Goal: Information Seeking & Learning: Learn about a topic

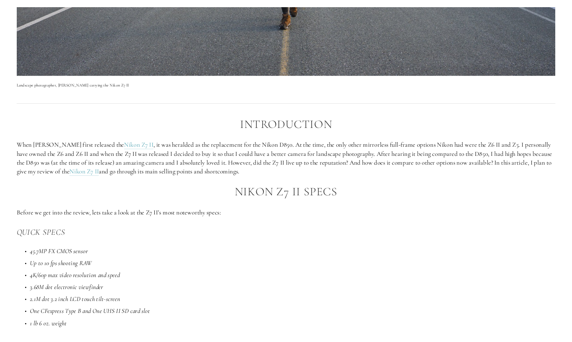
scroll to position [399, 0]
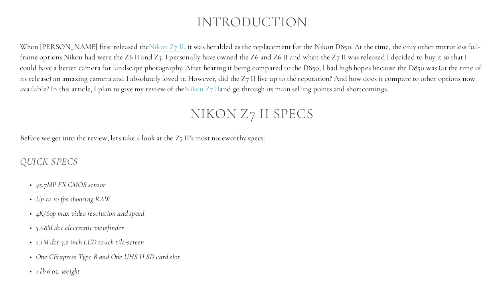
drag, startPoint x: 622, startPoint y: 0, endPoint x: 293, endPoint y: 114, distance: 348.7
click at [293, 114] on h2 "Nikon Z7 II Specs" at bounding box center [252, 114] width 464 height 16
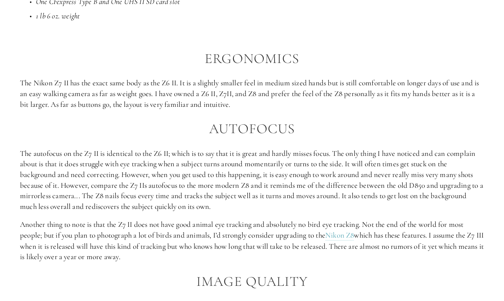
scroll to position [686, 0]
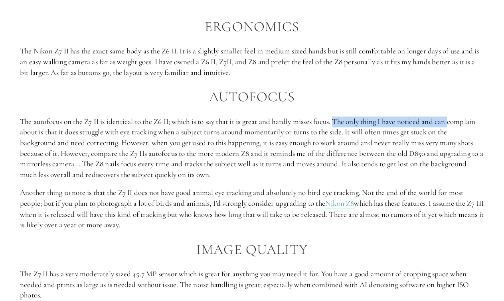
drag, startPoint x: 341, startPoint y: 120, endPoint x: 470, endPoint y: 122, distance: 129.2
click at [470, 122] on p "The autofocus on the Z7 II is identical to the Z6 II; which is to say that it i…" at bounding box center [252, 148] width 464 height 64
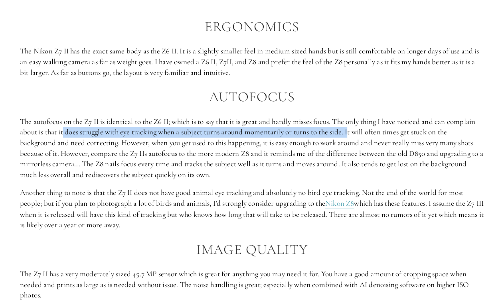
drag, startPoint x: 95, startPoint y: 133, endPoint x: 382, endPoint y: 133, distance: 287.5
click at [382, 133] on p "The autofocus on the Z7 II is identical to the Z6 II; which is to say that it i…" at bounding box center [252, 148] width 464 height 64
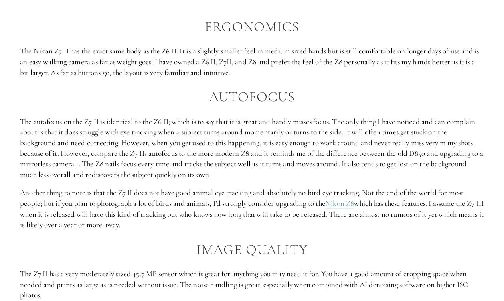
click at [411, 130] on p "The autofocus on the Z7 II is identical to the Z6 II; which is to say that it i…" at bounding box center [252, 148] width 464 height 64
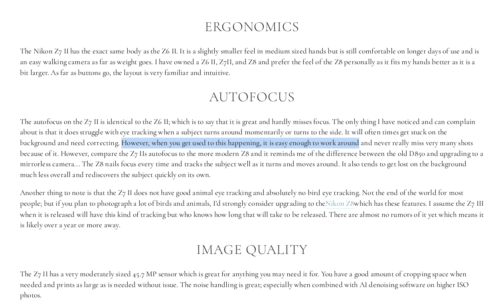
drag, startPoint x: 133, startPoint y: 141, endPoint x: 374, endPoint y: 139, distance: 240.9
click at [374, 139] on p "The autofocus on the Z7 II is identical to the Z6 II; which is to say that it i…" at bounding box center [252, 148] width 464 height 64
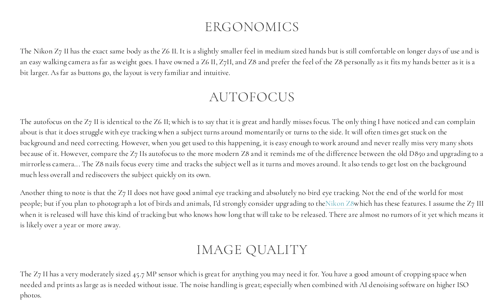
click at [22, 155] on p "The autofocus on the Z7 II is identical to the Z6 II; which is to say that it i…" at bounding box center [252, 148] width 464 height 64
drag, startPoint x: 79, startPoint y: 152, endPoint x: 169, endPoint y: 149, distance: 89.4
click at [169, 149] on p "The autofocus on the Z7 II is identical to the Z6 II; which is to say that it i…" at bounding box center [252, 148] width 464 height 64
click at [175, 161] on p "The autofocus on the Z7 II is identical to the Z6 II; which is to say that it i…" at bounding box center [252, 148] width 464 height 64
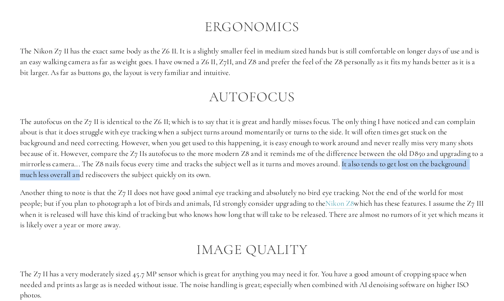
drag, startPoint x: 390, startPoint y: 163, endPoint x: 120, endPoint y: 175, distance: 270.2
click at [120, 175] on p "The autofocus on the Z7 II is identical to the Z6 II; which is to say that it i…" at bounding box center [252, 148] width 464 height 64
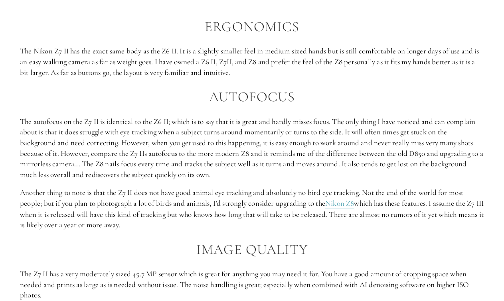
click at [126, 178] on p "The autofocus on the Z7 II is identical to the Z6 II; which is to say that it i…" at bounding box center [252, 148] width 464 height 64
click at [33, 193] on p "Another thing to note is that the Z7 II does not have good animal eye tracking …" at bounding box center [252, 208] width 464 height 42
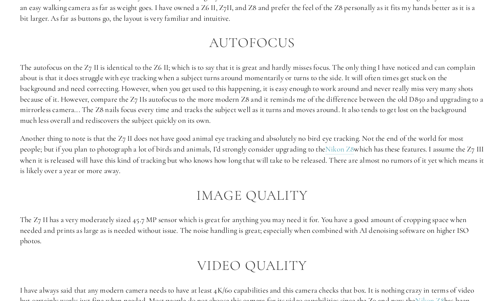
scroll to position [750, 0]
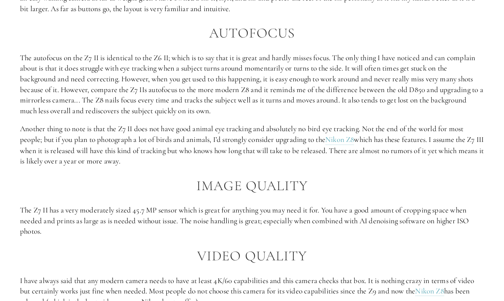
click at [223, 138] on p "Another thing to note is that the Z7 II does not have good animal eye tracking …" at bounding box center [252, 145] width 464 height 42
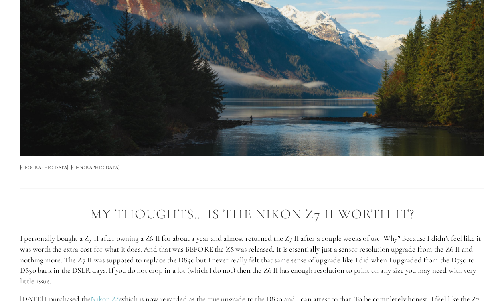
scroll to position [1292, 0]
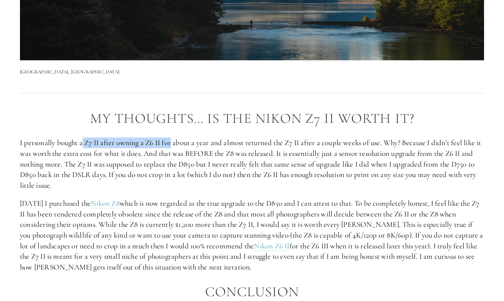
drag, startPoint x: 83, startPoint y: 142, endPoint x: 173, endPoint y: 141, distance: 89.3
click at [173, 141] on p "I personally bought a Z7 II after owning a Z6 II for about a year and almost re…" at bounding box center [252, 164] width 464 height 53
click at [173, 155] on p "I personally bought a Z7 II after owning a Z6 II for about a year and almost re…" at bounding box center [252, 164] width 464 height 53
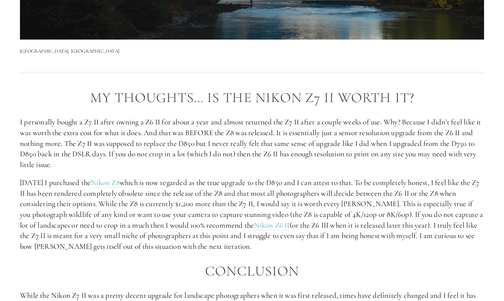
scroll to position [1324, 0]
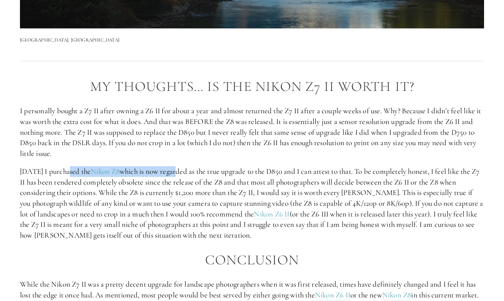
drag, startPoint x: 67, startPoint y: 172, endPoint x: 201, endPoint y: 166, distance: 133.7
click at [199, 165] on div "My Thoughts… Is The Nikon Z7 II Worth It? I personally bought a Z7 II after own…" at bounding box center [252, 215] width 464 height 272
click at [211, 174] on p "[DATE] I purchased the Nikon Z8 which is now regarded as the true upgrade to th…" at bounding box center [252, 203] width 464 height 74
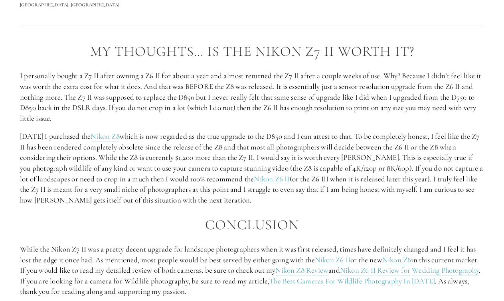
scroll to position [1388, 0]
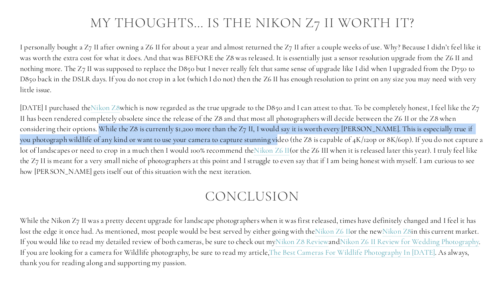
drag, startPoint x: 115, startPoint y: 130, endPoint x: 289, endPoint y: 137, distance: 174.0
click at [289, 137] on p "[DATE] I purchased the Nikon Z8 which is now regarded as the true upgrade to th…" at bounding box center [252, 139] width 464 height 74
click at [283, 129] on p "[DATE] I purchased the Nikon Z8 which is now regarded as the true upgrade to th…" at bounding box center [252, 139] width 464 height 74
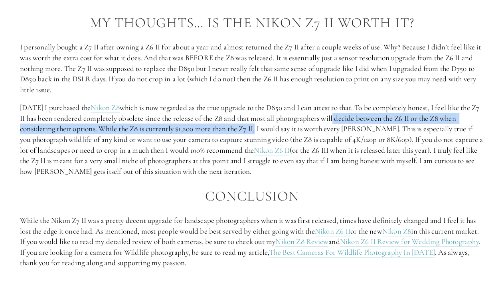
drag, startPoint x: 275, startPoint y: 128, endPoint x: 376, endPoint y: 125, distance: 101.7
click at [368, 122] on p "[DATE] I purchased the Nikon Z8 which is now regarded as the true upgrade to th…" at bounding box center [252, 139] width 464 height 74
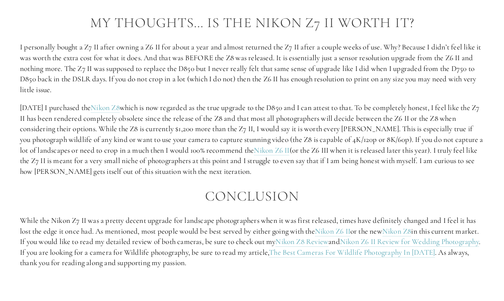
click at [394, 131] on p "[DATE] I purchased the Nikon Z8 which is now regarded as the true upgrade to th…" at bounding box center [252, 139] width 464 height 74
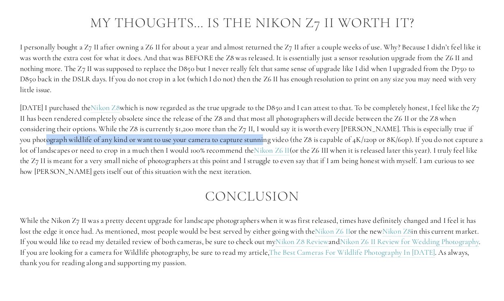
drag, startPoint x: 57, startPoint y: 140, endPoint x: 274, endPoint y: 136, distance: 217.0
click at [274, 136] on p "[DATE] I purchased the Nikon Z8 which is now regarded as the true upgrade to th…" at bounding box center [252, 139] width 464 height 74
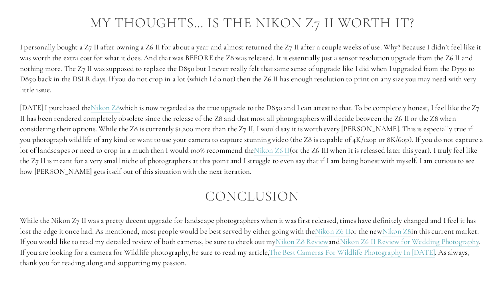
click at [251, 156] on p "[DATE] I purchased the Nikon Z8 which is now regarded as the true upgrade to th…" at bounding box center [252, 139] width 464 height 74
drag, startPoint x: 408, startPoint y: 139, endPoint x: 475, endPoint y: 142, distance: 67.4
click at [475, 142] on p "[DATE] I purchased the Nikon Z8 which is now regarded as the true upgrade to th…" at bounding box center [252, 139] width 464 height 74
click at [353, 152] on p "[DATE] I purchased the Nikon Z8 which is now regarded as the true upgrade to th…" at bounding box center [252, 139] width 464 height 74
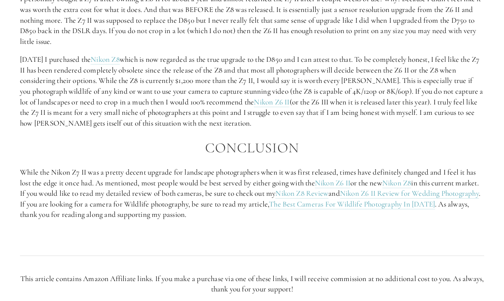
scroll to position [1452, 0]
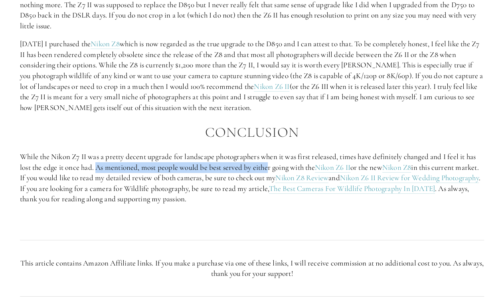
drag, startPoint x: 97, startPoint y: 167, endPoint x: 270, endPoint y: 164, distance: 173.5
click at [270, 164] on p "While the Nikon Z7 II was a pretty decent upgrade for landscape photographers w…" at bounding box center [252, 178] width 464 height 53
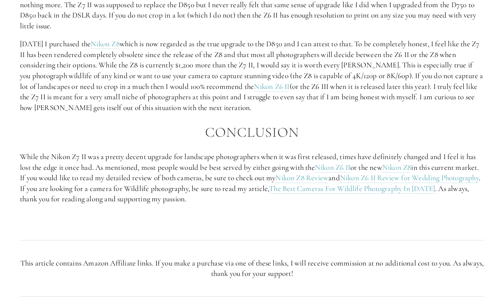
click at [259, 176] on p "While the Nikon Z7 II was a pretty decent upgrade for landscape photographers w…" at bounding box center [252, 178] width 464 height 53
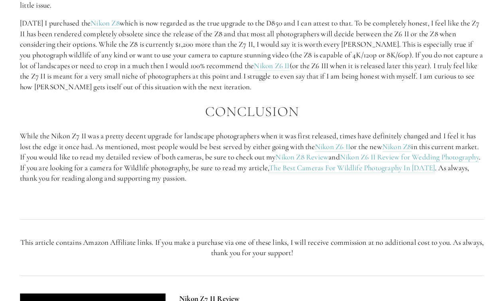
scroll to position [1483, 0]
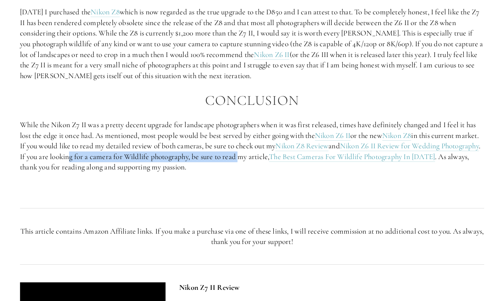
drag, startPoint x: 112, startPoint y: 158, endPoint x: 284, endPoint y: 158, distance: 171.9
click at [284, 158] on p "While the Nikon Z7 II was a pretty decent upgrade for landscape photographers w…" at bounding box center [252, 146] width 464 height 53
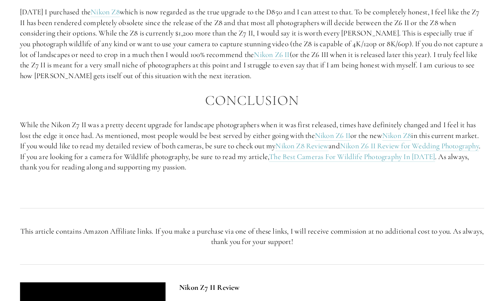
click at [275, 168] on p "While the Nikon Z7 II was a pretty decent upgrade for landscape photographers w…" at bounding box center [252, 146] width 464 height 53
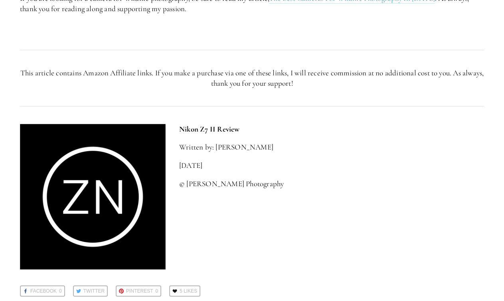
scroll to position [1515, 0]
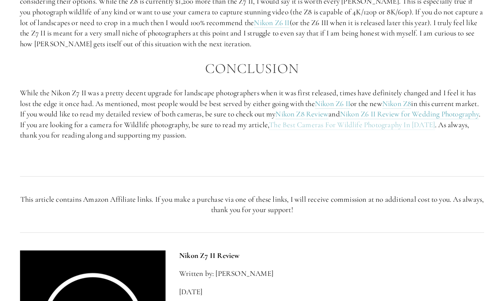
click at [435, 126] on link "The Best Cameras For Wildlife Photography In [DATE]" at bounding box center [352, 125] width 166 height 10
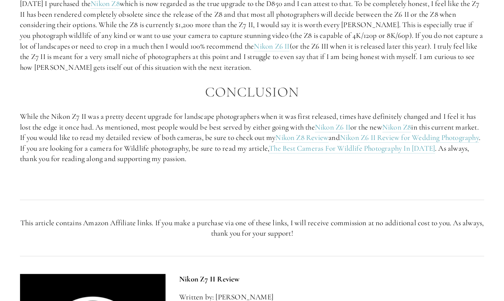
scroll to position [1420, 0]
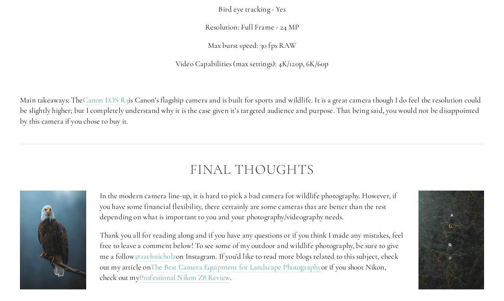
scroll to position [3350, 0]
